Goal: Task Accomplishment & Management: Manage account settings

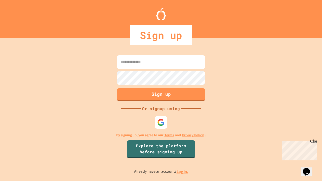
click at [183, 171] on link "Log in." at bounding box center [182, 171] width 12 height 5
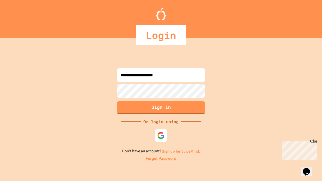
type input "**********"
